Goal: Task Accomplishment & Management: Manage account settings

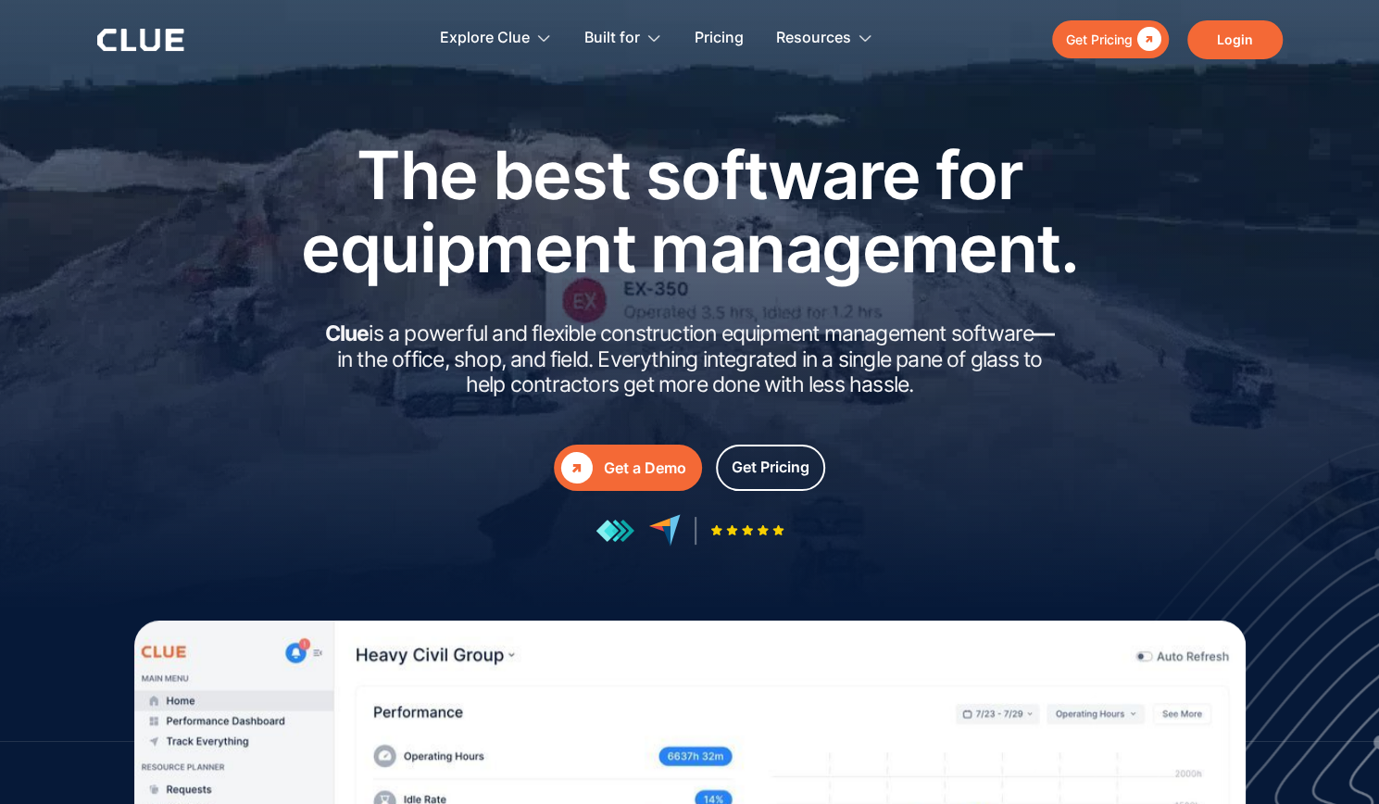
click at [1214, 40] on link "Login" at bounding box center [1234, 39] width 95 height 39
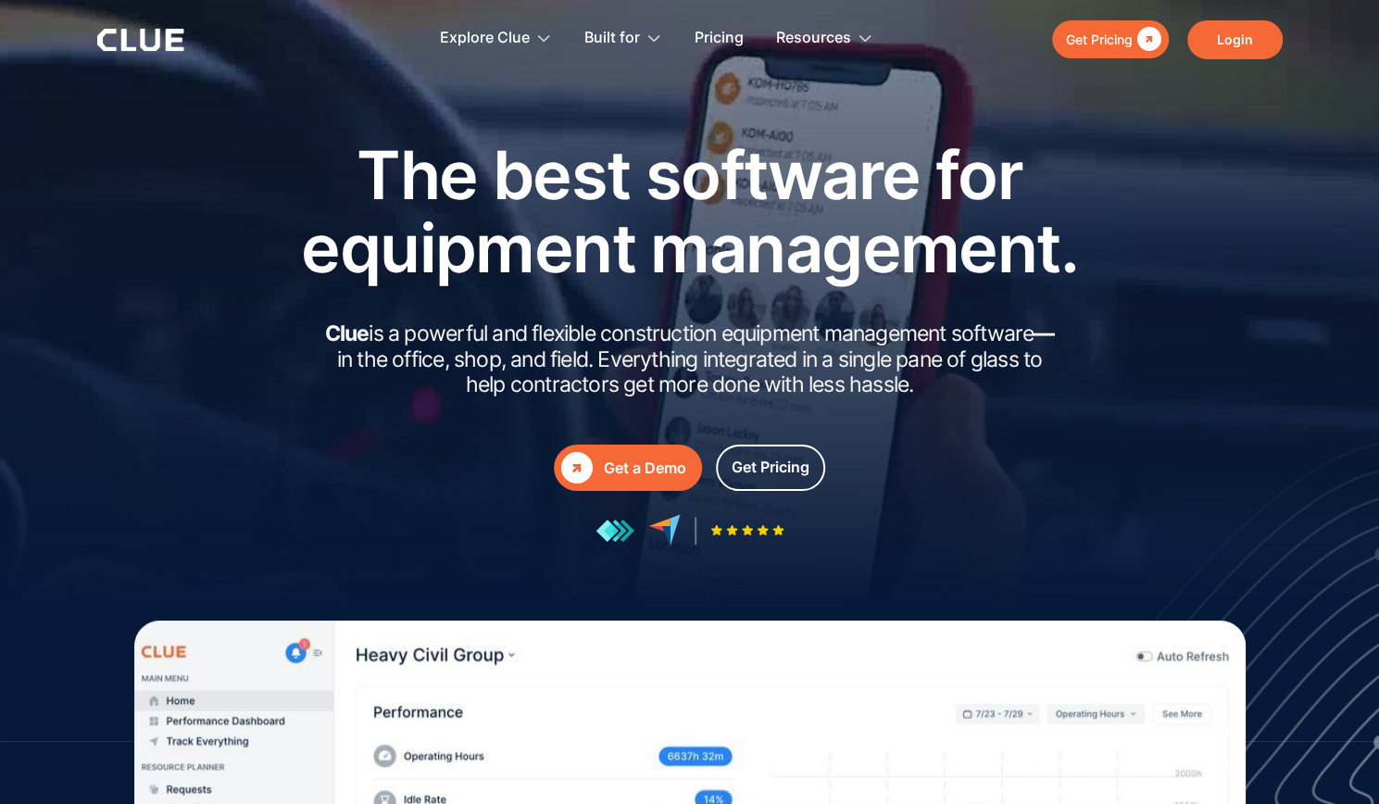
click at [1220, 40] on link "Login" at bounding box center [1234, 39] width 95 height 39
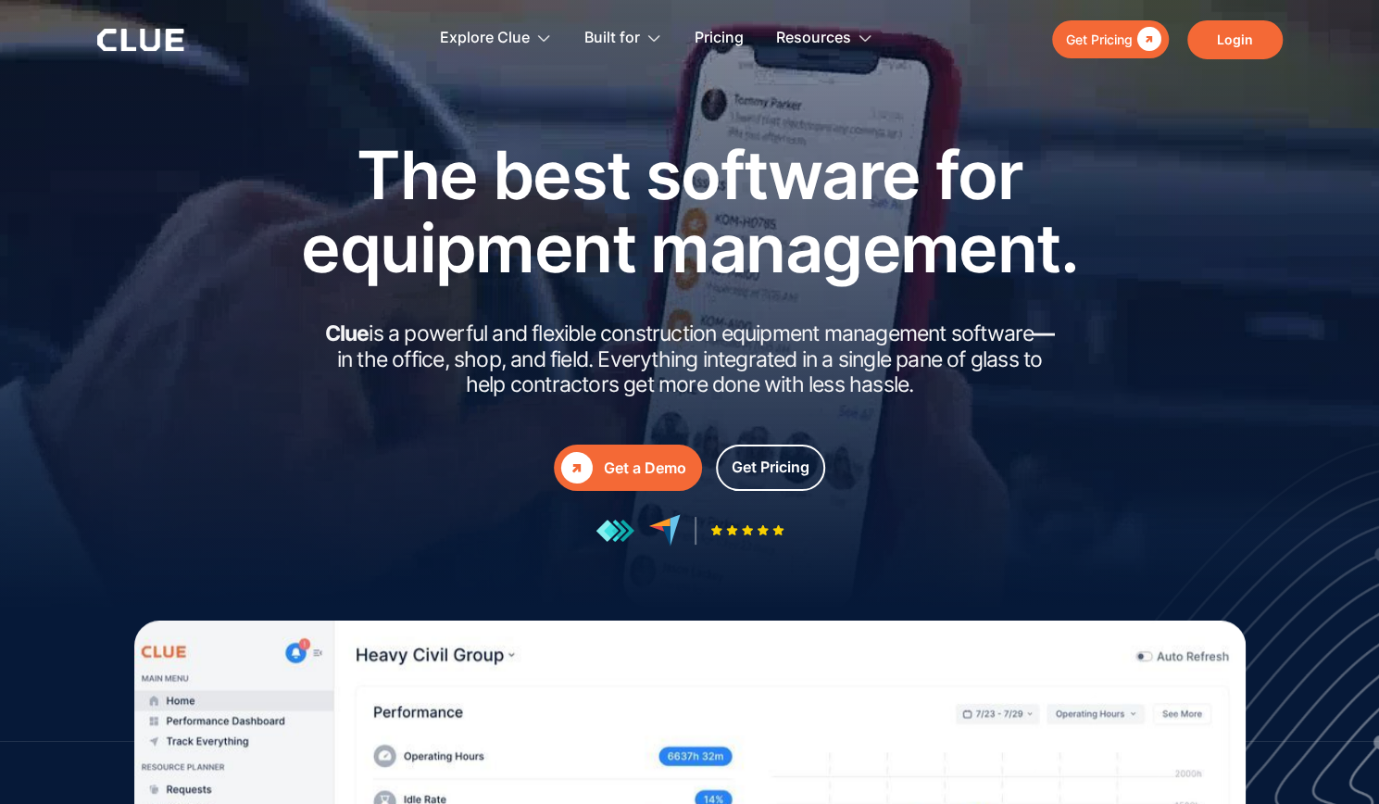
click at [1231, 38] on link "Login" at bounding box center [1234, 39] width 95 height 39
